Goal: Transaction & Acquisition: Purchase product/service

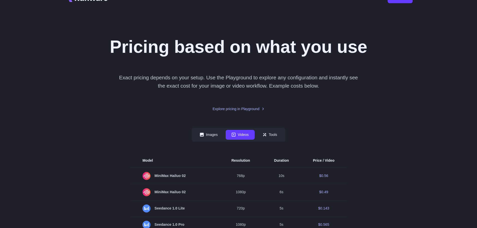
scroll to position [75, 0]
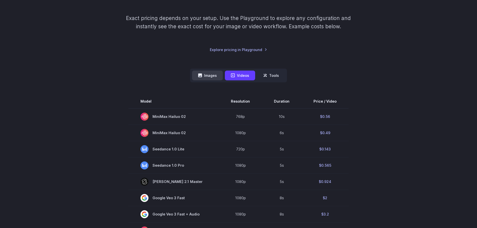
click at [205, 72] on button "Images" at bounding box center [207, 76] width 31 height 10
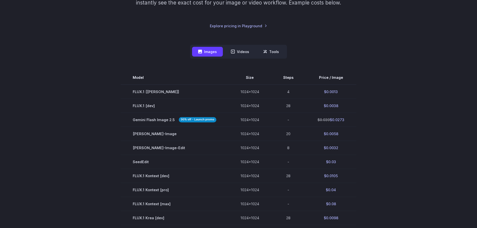
scroll to position [100, 0]
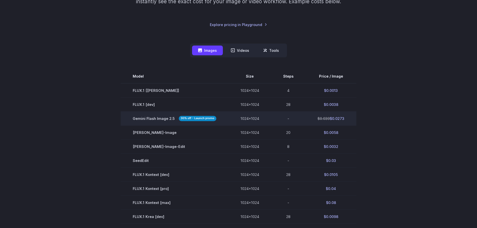
click at [200, 118] on strong "30% off - Launch promo" at bounding box center [198, 118] width 38 height 5
click at [162, 120] on span "Gemini Flash Image 2.5 30% off - Launch promo" at bounding box center [175, 119] width 84 height 6
click at [279, 118] on td "-" at bounding box center [288, 118] width 34 height 14
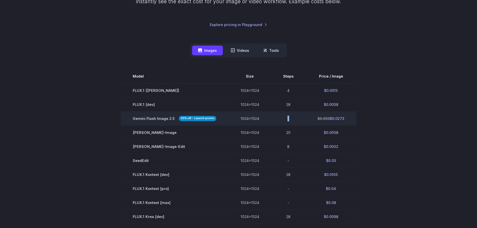
click at [279, 118] on td "-" at bounding box center [288, 118] width 34 height 14
click at [271, 118] on td "-" at bounding box center [288, 118] width 34 height 14
drag, startPoint x: 270, startPoint y: 118, endPoint x: 205, endPoint y: 114, distance: 64.9
click at [205, 114] on tr "Gemini Flash Image 2.5 30% off - Launch promo 1024x1024 - $0.039 $0.0273" at bounding box center [238, 118] width 235 height 14
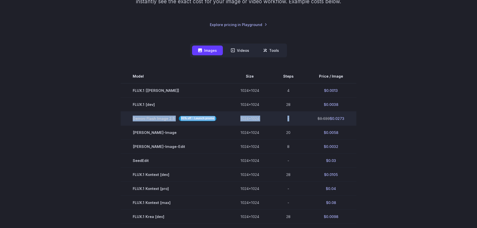
click at [205, 114] on td "Gemini Flash Image 2.5 30% off - Launch promo" at bounding box center [175, 118] width 108 height 14
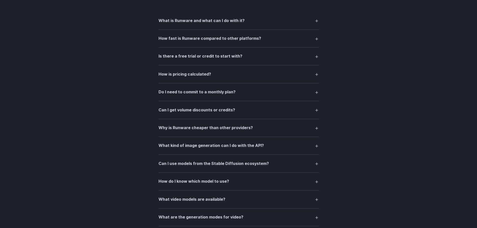
scroll to position [676, 0]
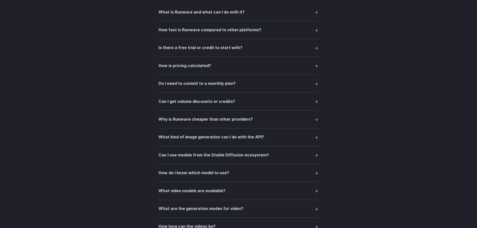
click at [236, 53] on details "Is there a free trial or credit to start with? Yes — you can generate around [D…" at bounding box center [238, 48] width 160 height 18
click at [237, 52] on summary "Is there a free trial or credit to start with?" at bounding box center [238, 48] width 160 height 10
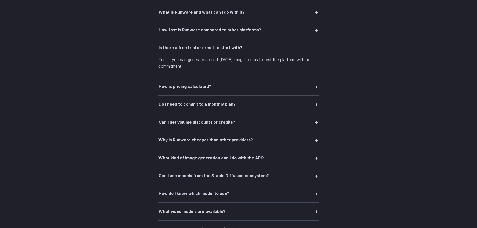
click at [216, 96] on div "What is Runware and what can I do with it? Runware is a high-performance AI inf…" at bounding box center [238, 201] width 160 height 396
click at [212, 111] on details "Do I need to commit to a monthly plan? No. Runware operates on a pay-as-you-go …" at bounding box center [238, 105] width 160 height 18
click at [233, 86] on summary "How is pricing calculated?" at bounding box center [238, 87] width 160 height 10
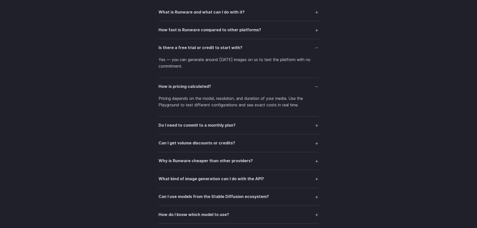
click at [212, 122] on h3 "Do I need to commit to a monthly plan?" at bounding box center [196, 125] width 77 height 7
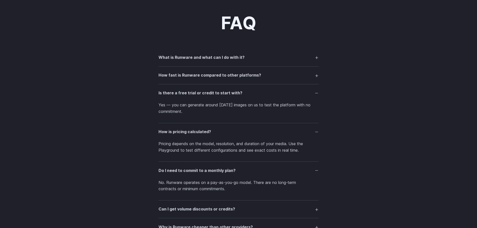
scroll to position [0, 0]
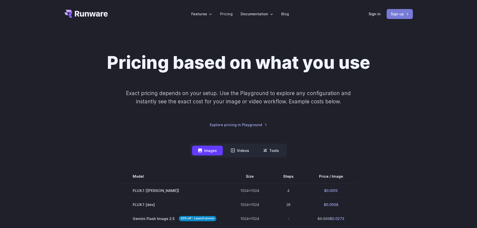
click at [395, 13] on link "Sign up" at bounding box center [399, 14] width 26 height 10
